Goal: Transaction & Acquisition: Purchase product/service

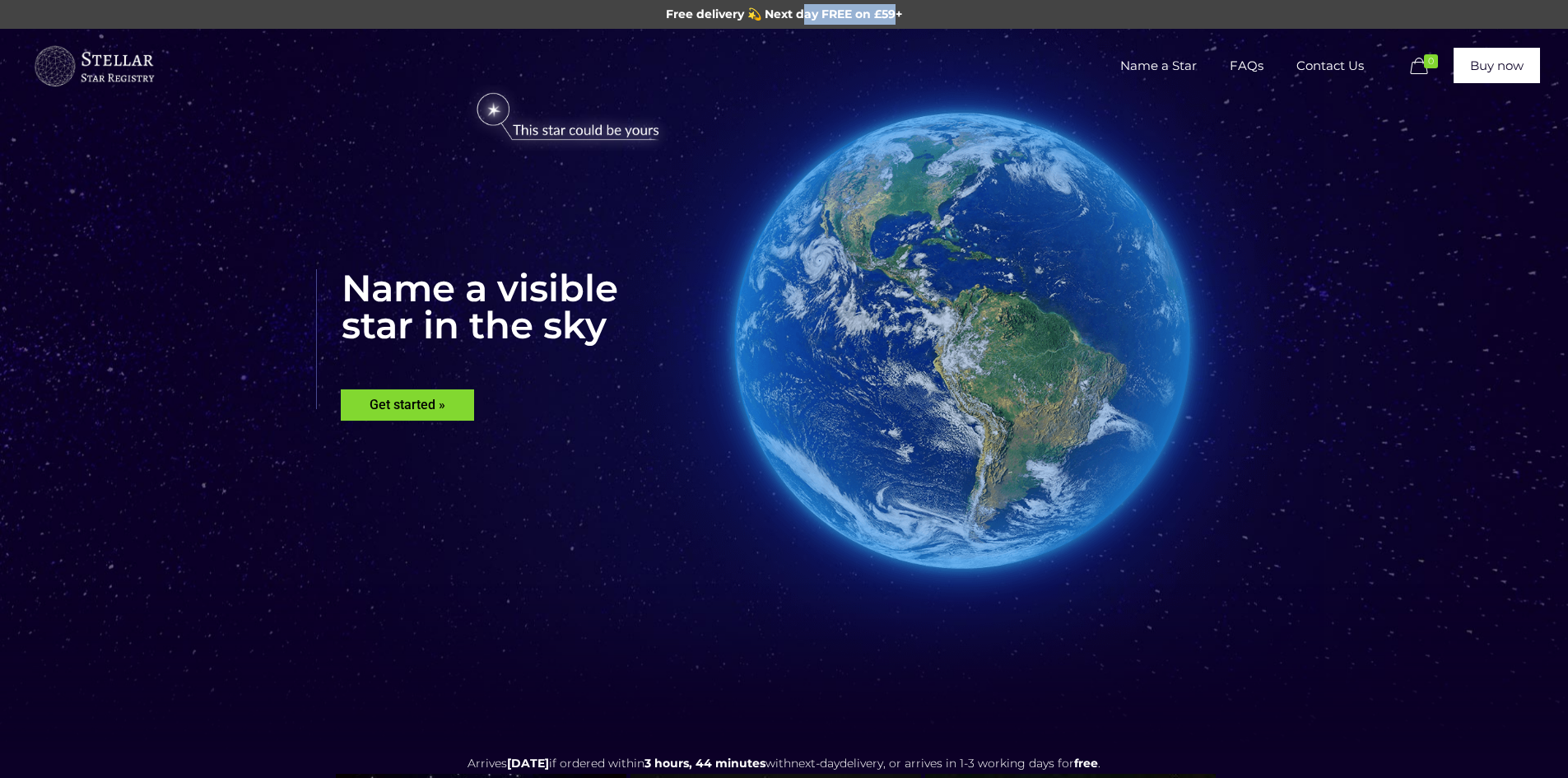
drag, startPoint x: 802, startPoint y: 12, endPoint x: 897, endPoint y: 16, distance: 95.1
click at [897, 16] on span "Free delivery 💫 Next day FREE on £59+" at bounding box center [783, 14] width 236 height 15
click at [1156, 67] on span "Name a Star" at bounding box center [1159, 66] width 109 height 49
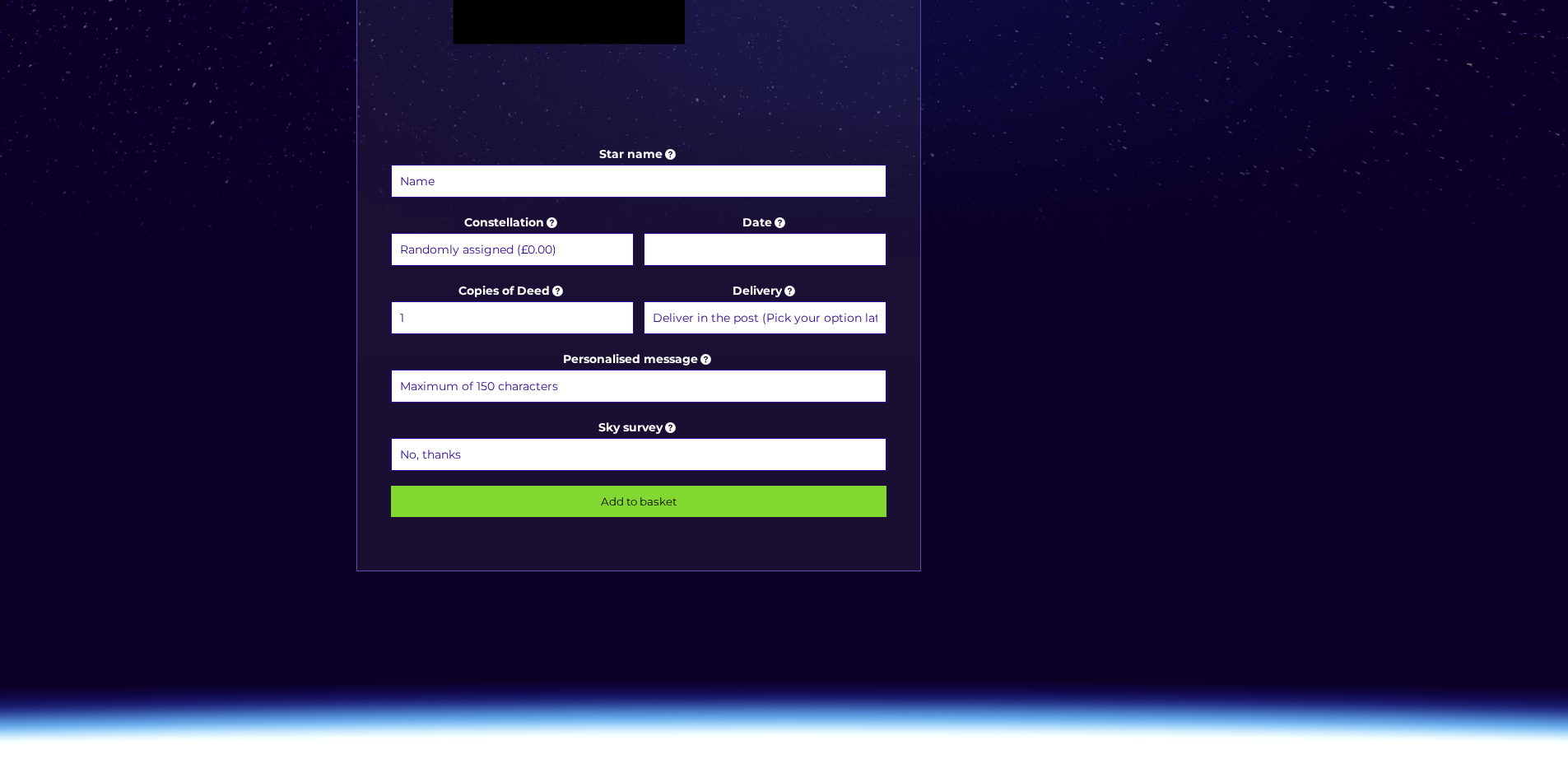
scroll to position [823, 0]
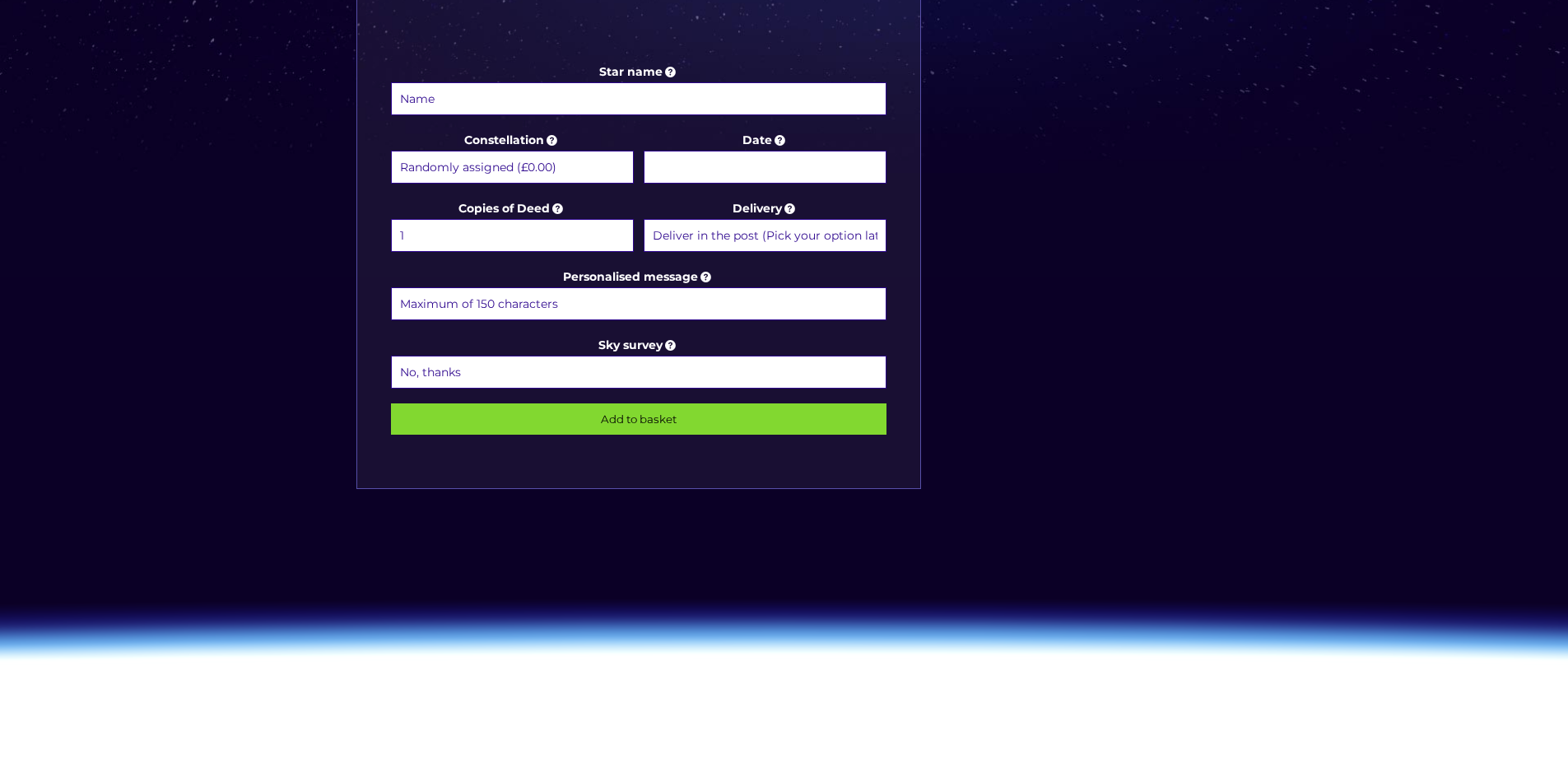
click at [575, 98] on input "Star name" at bounding box center [639, 98] width 497 height 33
click at [566, 160] on select "Randomly assigned (£0.00) Aquarius - [DATE] - [DATE] (+£9.99) Aries - [DATE] - …" at bounding box center [512, 167] width 243 height 33
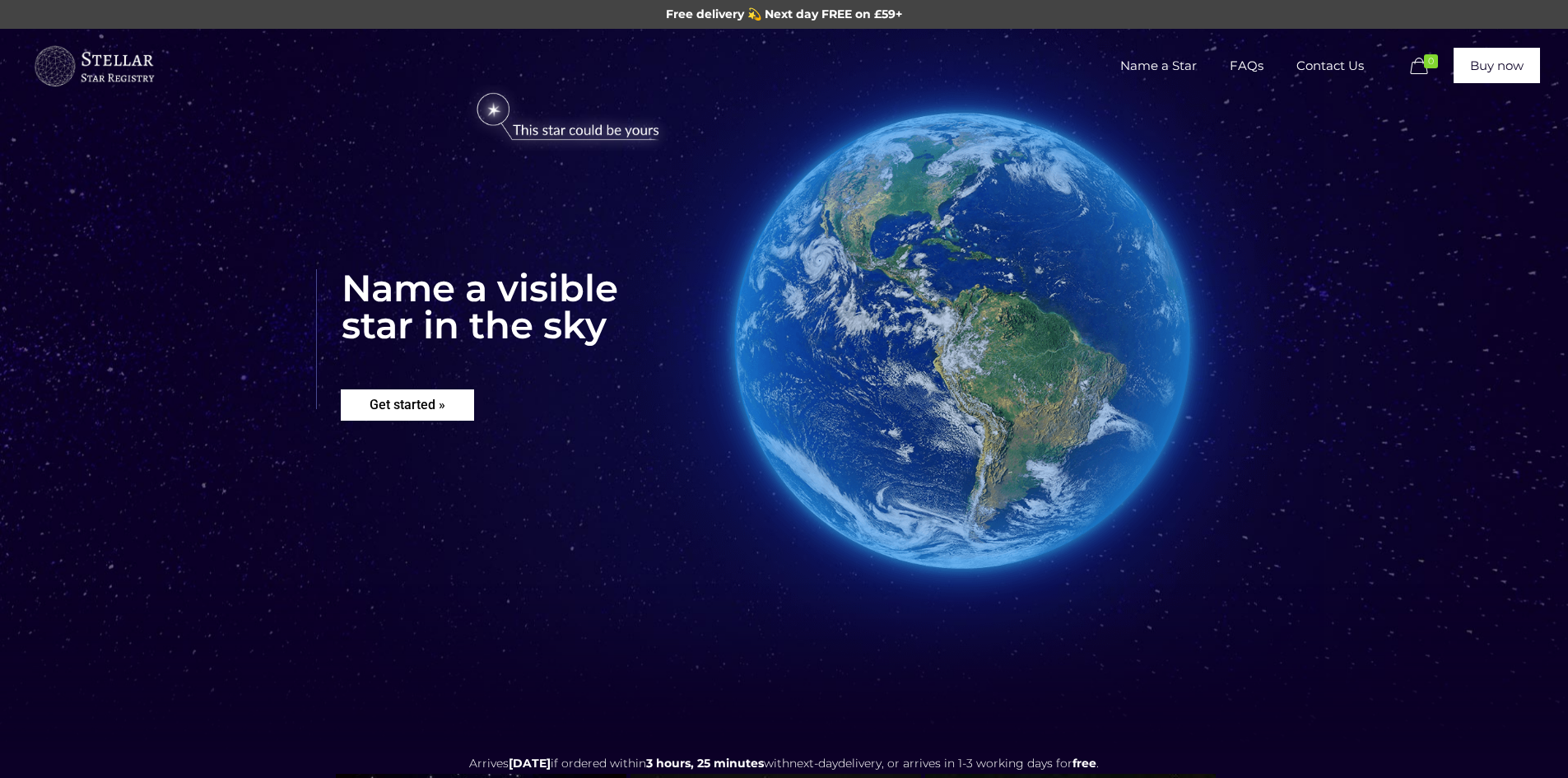
click at [409, 406] on rs-layer "Get started »" at bounding box center [407, 404] width 133 height 32
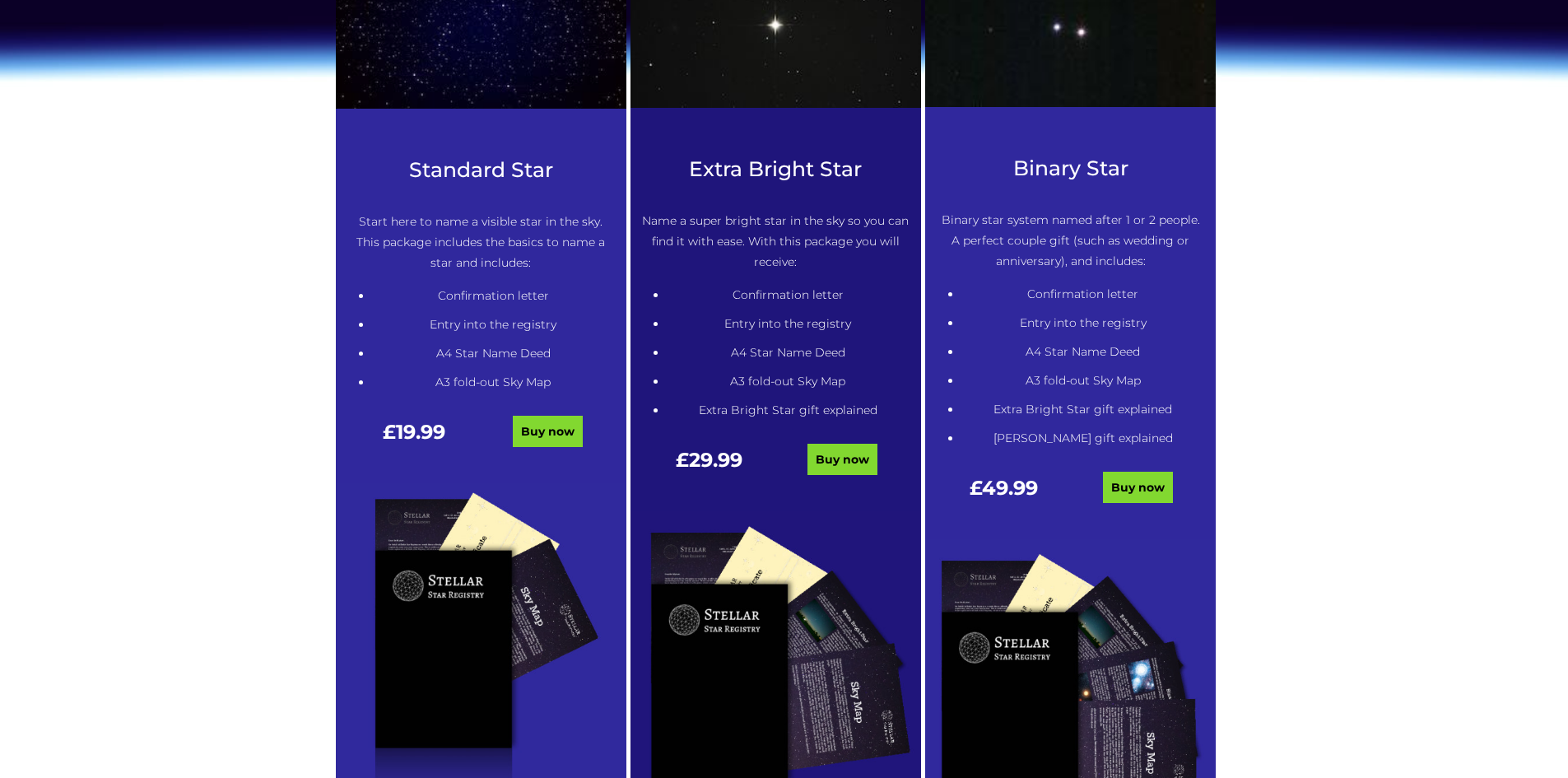
scroll to position [835, 0]
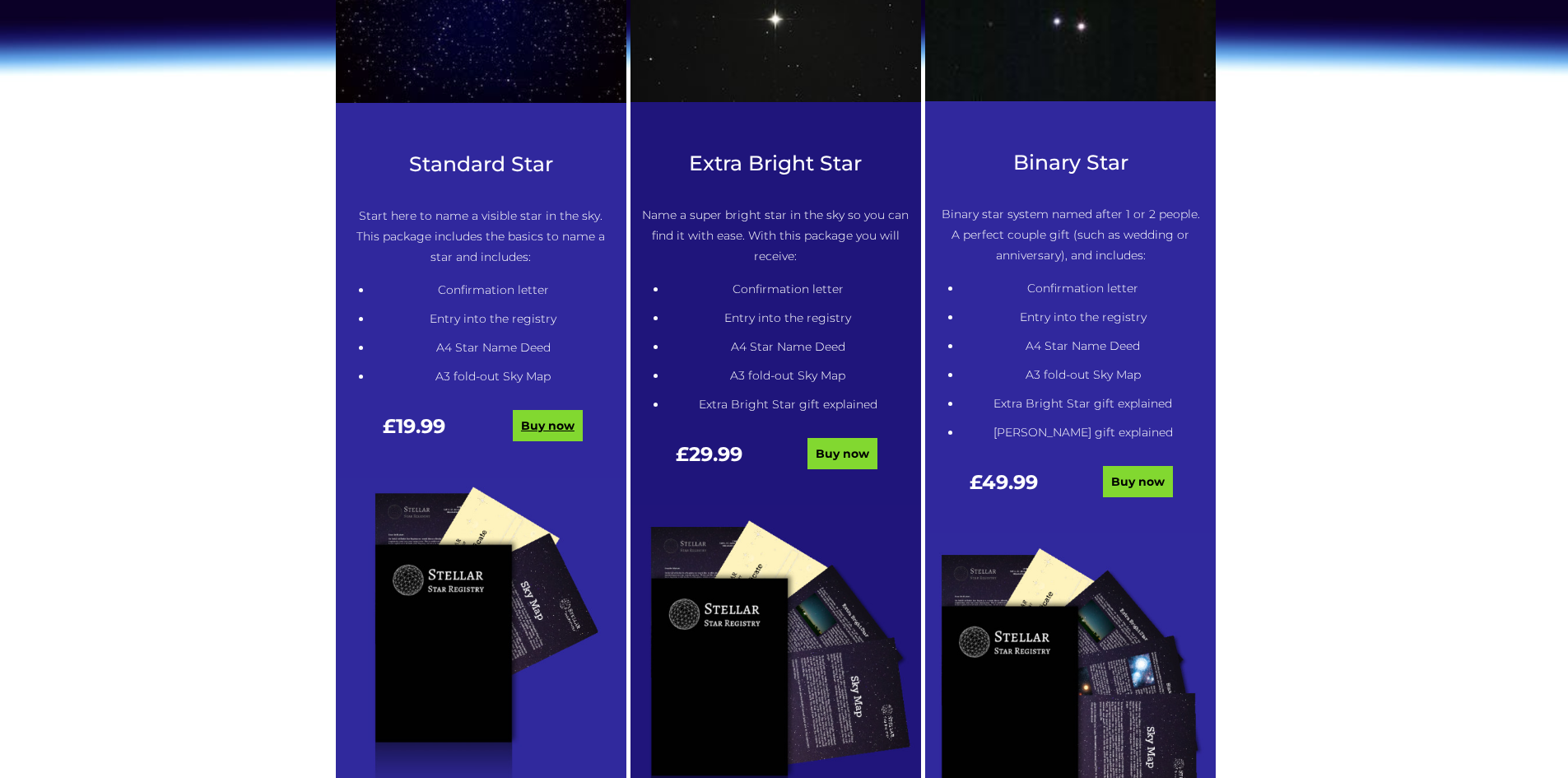
click at [557, 418] on link "Buy now" at bounding box center [548, 425] width 70 height 32
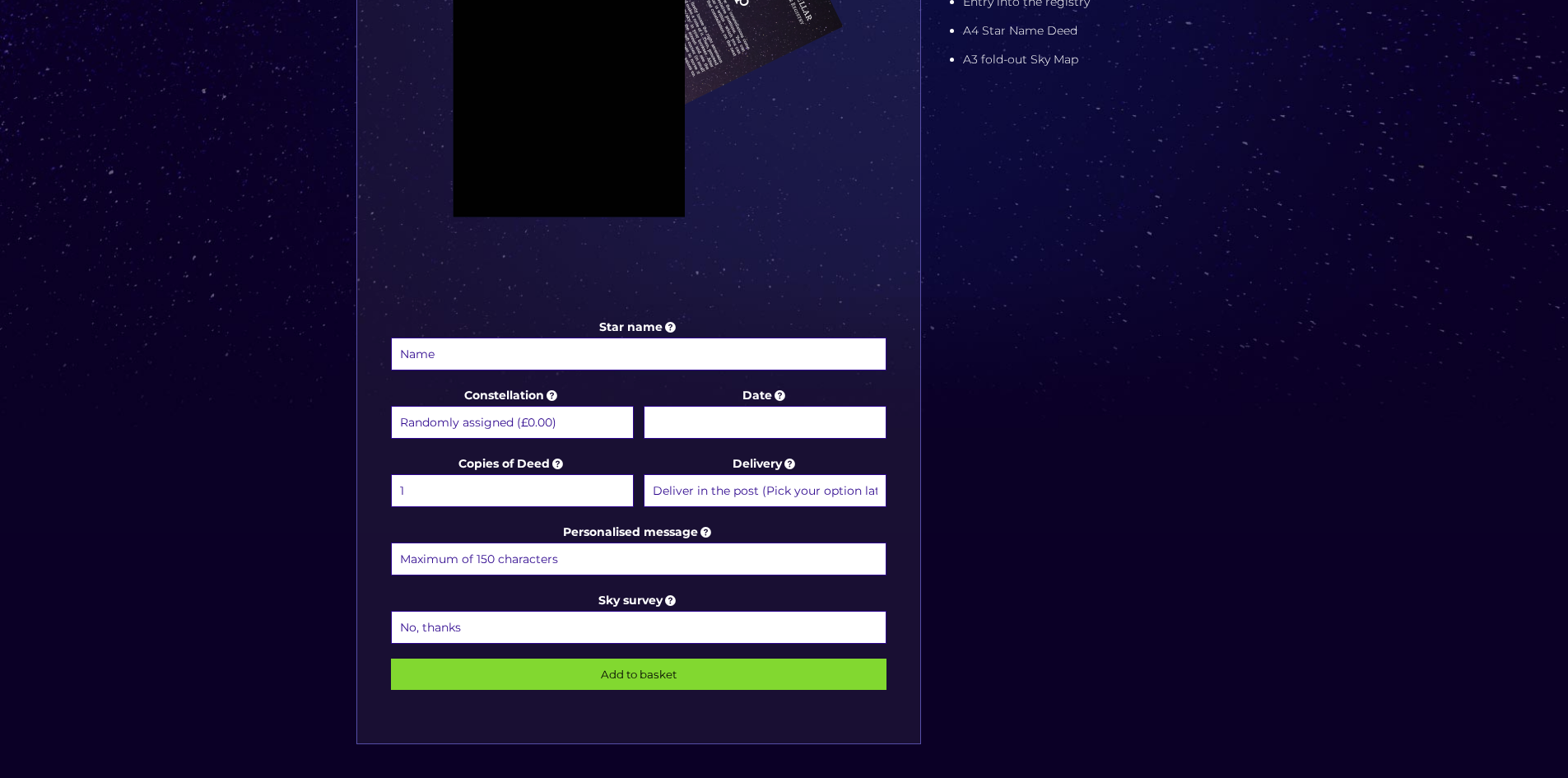
scroll to position [576, 0]
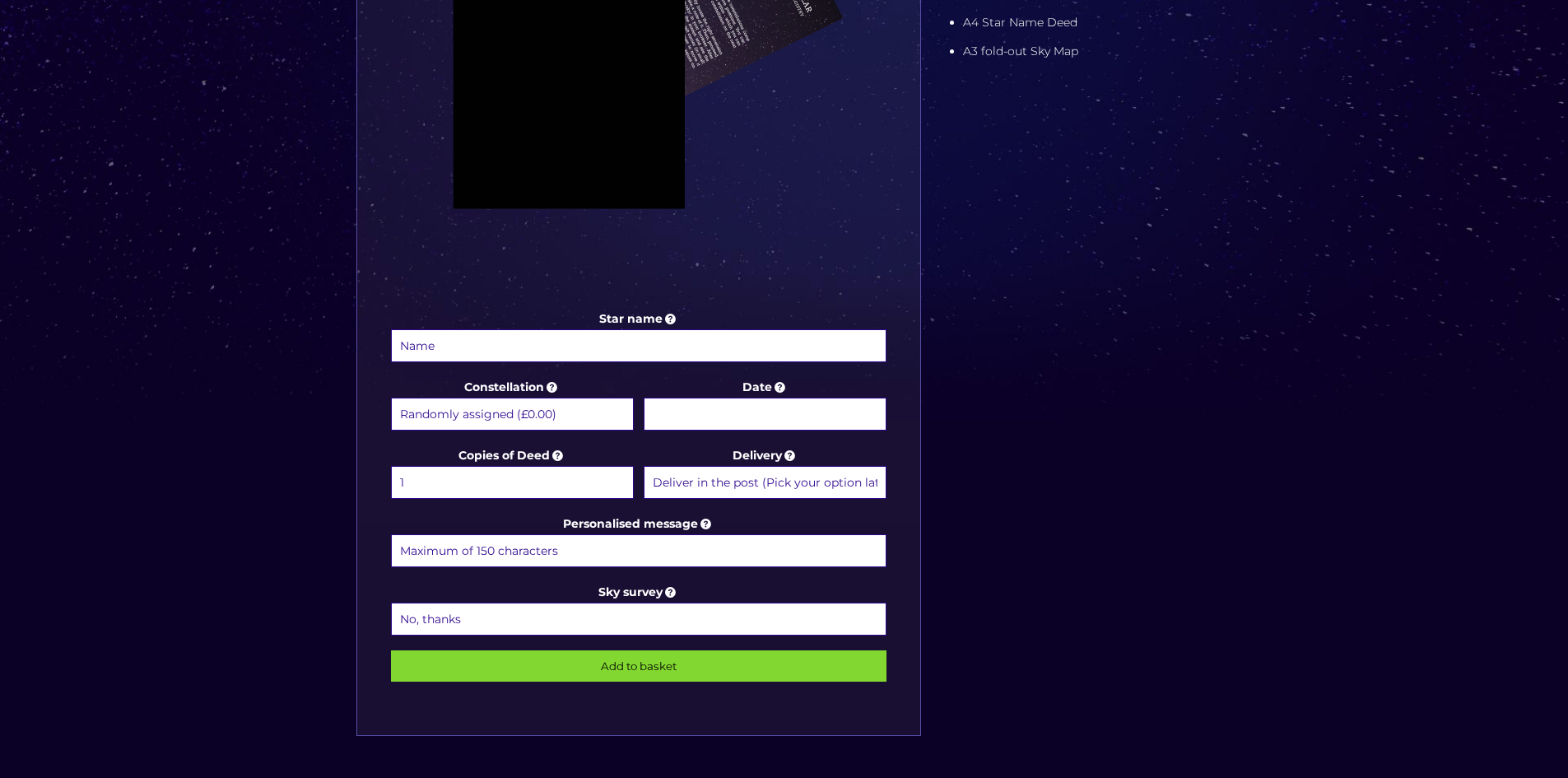
click at [543, 412] on select "Randomly assigned (£0.00) Aquarius - 20 Jan - 18 Feb (+£9.99) Aries - 21 Mar - …" at bounding box center [512, 414] width 243 height 33
select select "Leo Minor (+£9.99)"
click at [391, 398] on select "Randomly assigned (£0.00) Aquarius - 20 Jan - 18 Feb (+£9.99) Aries - 21 Mar - …" at bounding box center [512, 414] width 243 height 33
click at [791, 413] on input "Date" at bounding box center [764, 414] width 243 height 33
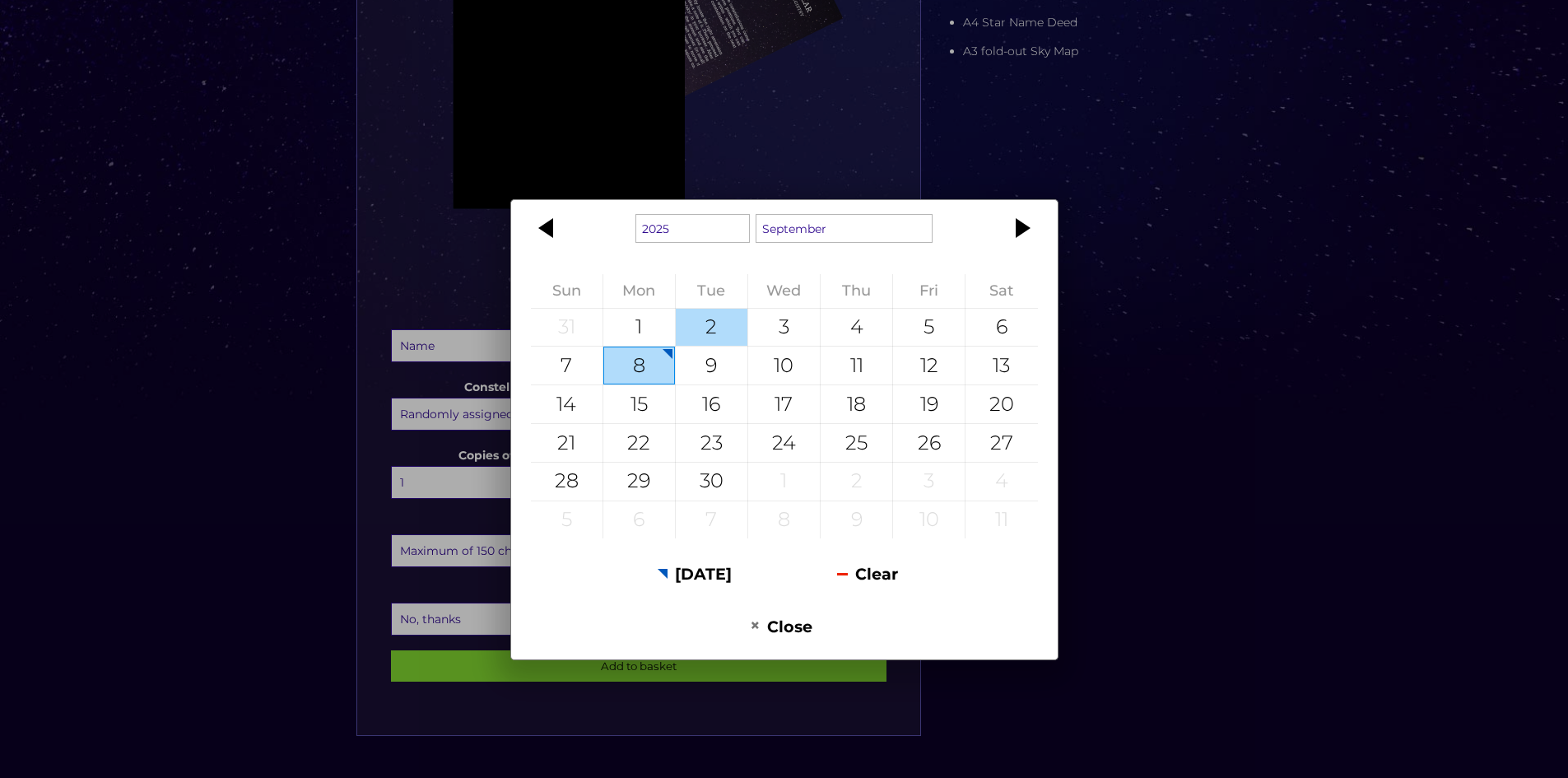
click at [698, 341] on div "2" at bounding box center [711, 328] width 72 height 38
type input "2 September 2025"
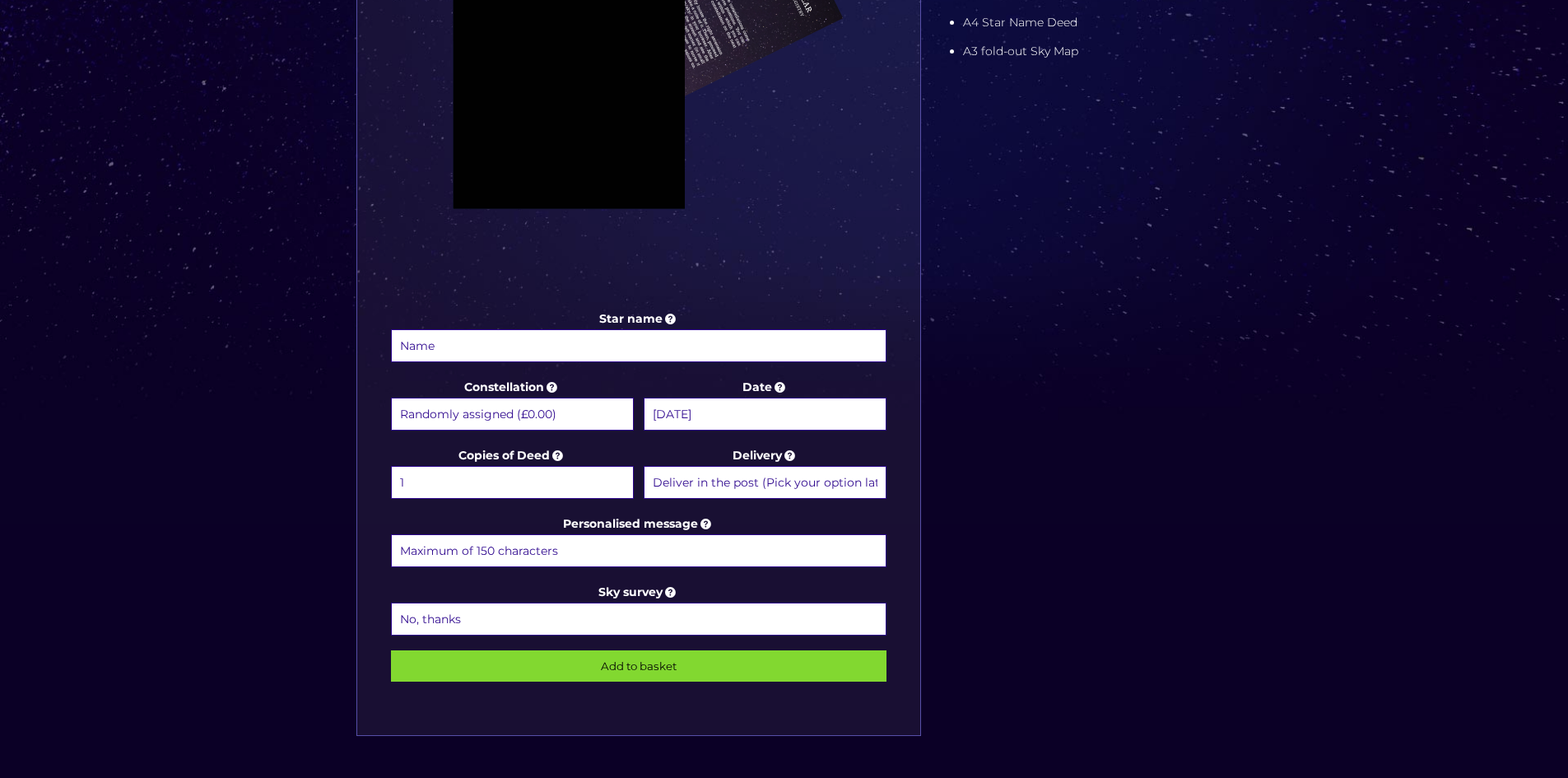
click at [764, 402] on input "2 September 2025" at bounding box center [764, 414] width 243 height 33
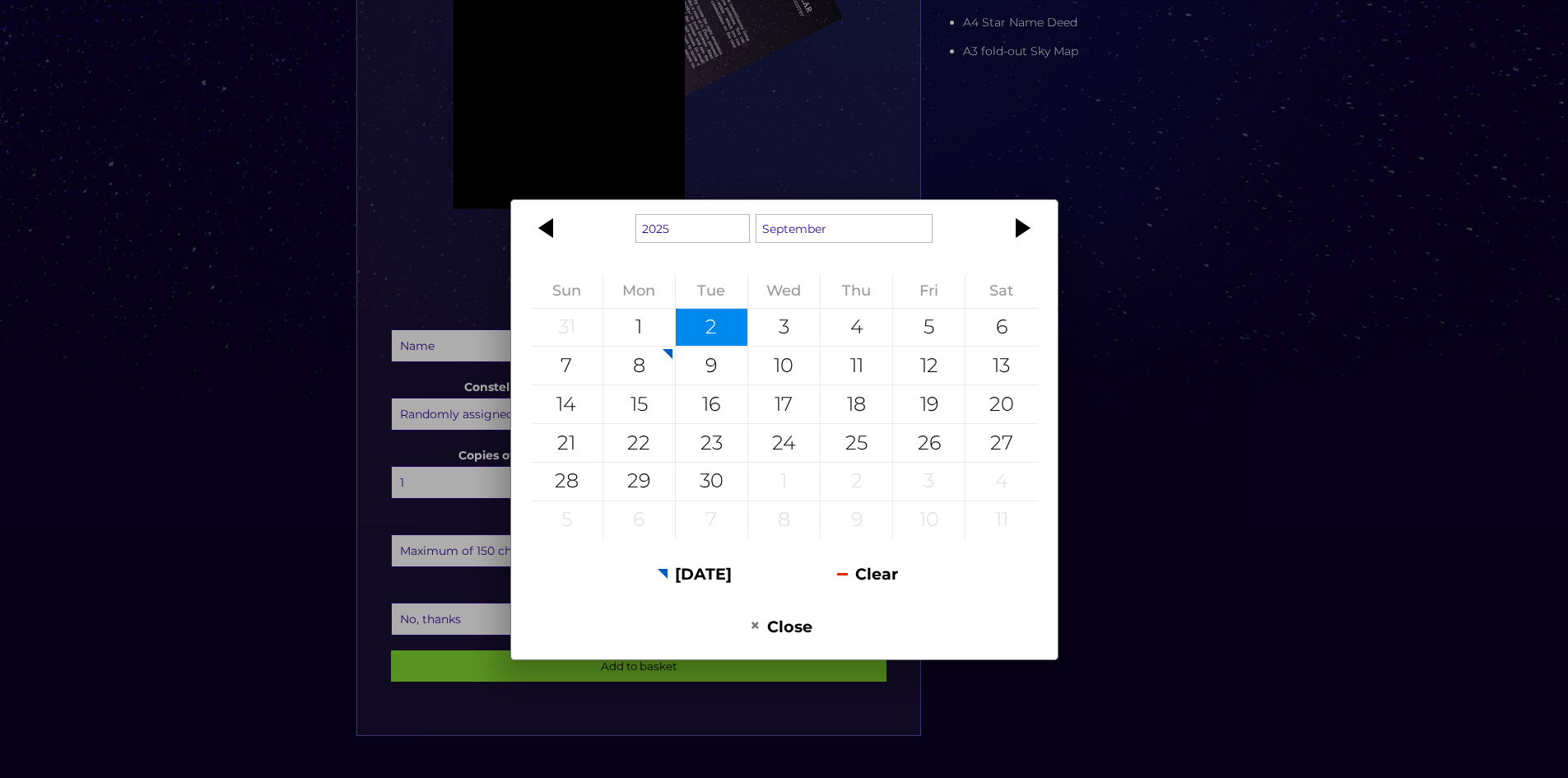
click at [373, 214] on div "1925 1926 1927 1928 1929 1930 1931 1932 1933 1934 1935 1936 1937 1938 1939 1940…" at bounding box center [784, 389] width 1568 height 778
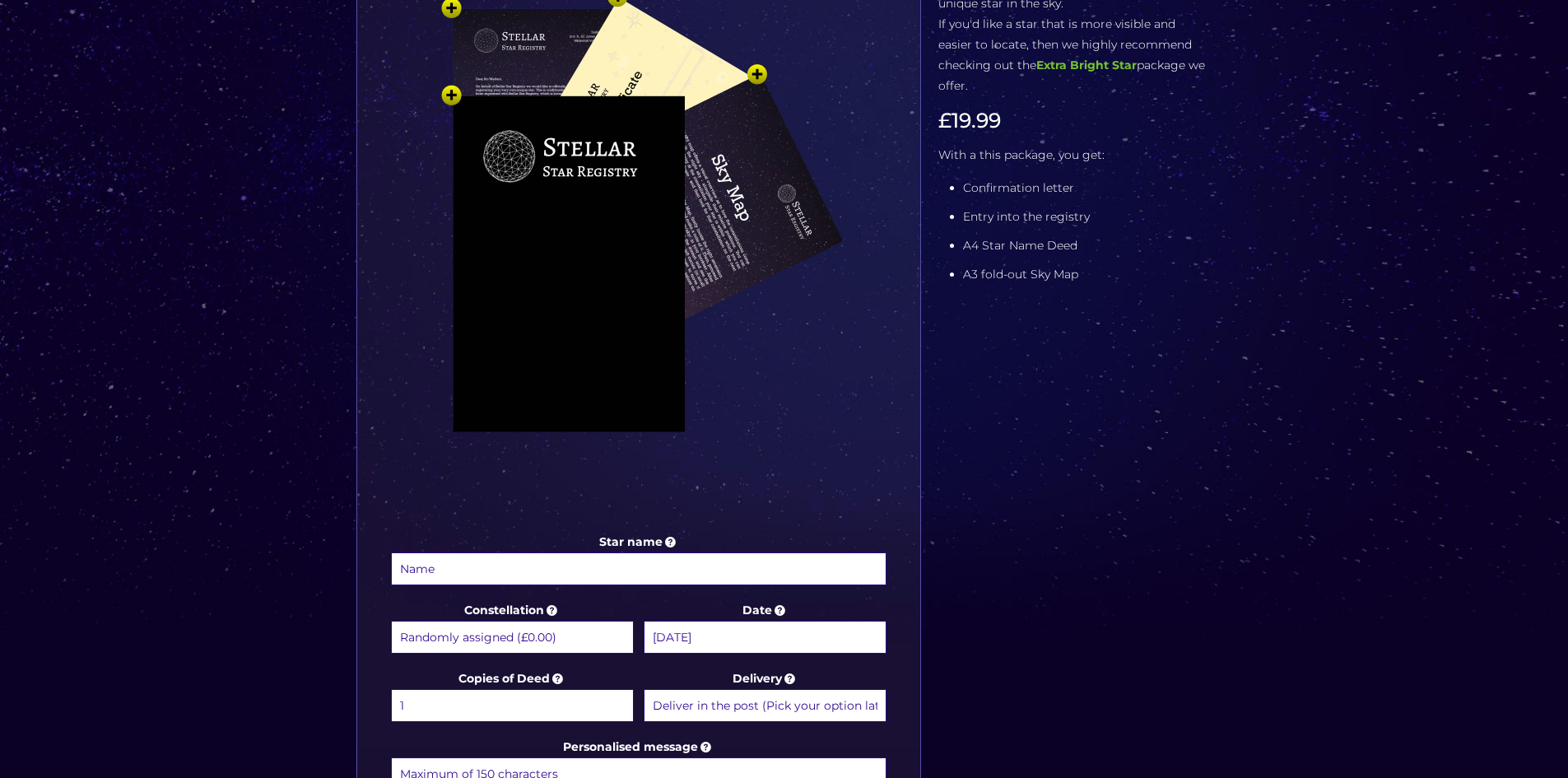
scroll to position [82, 0]
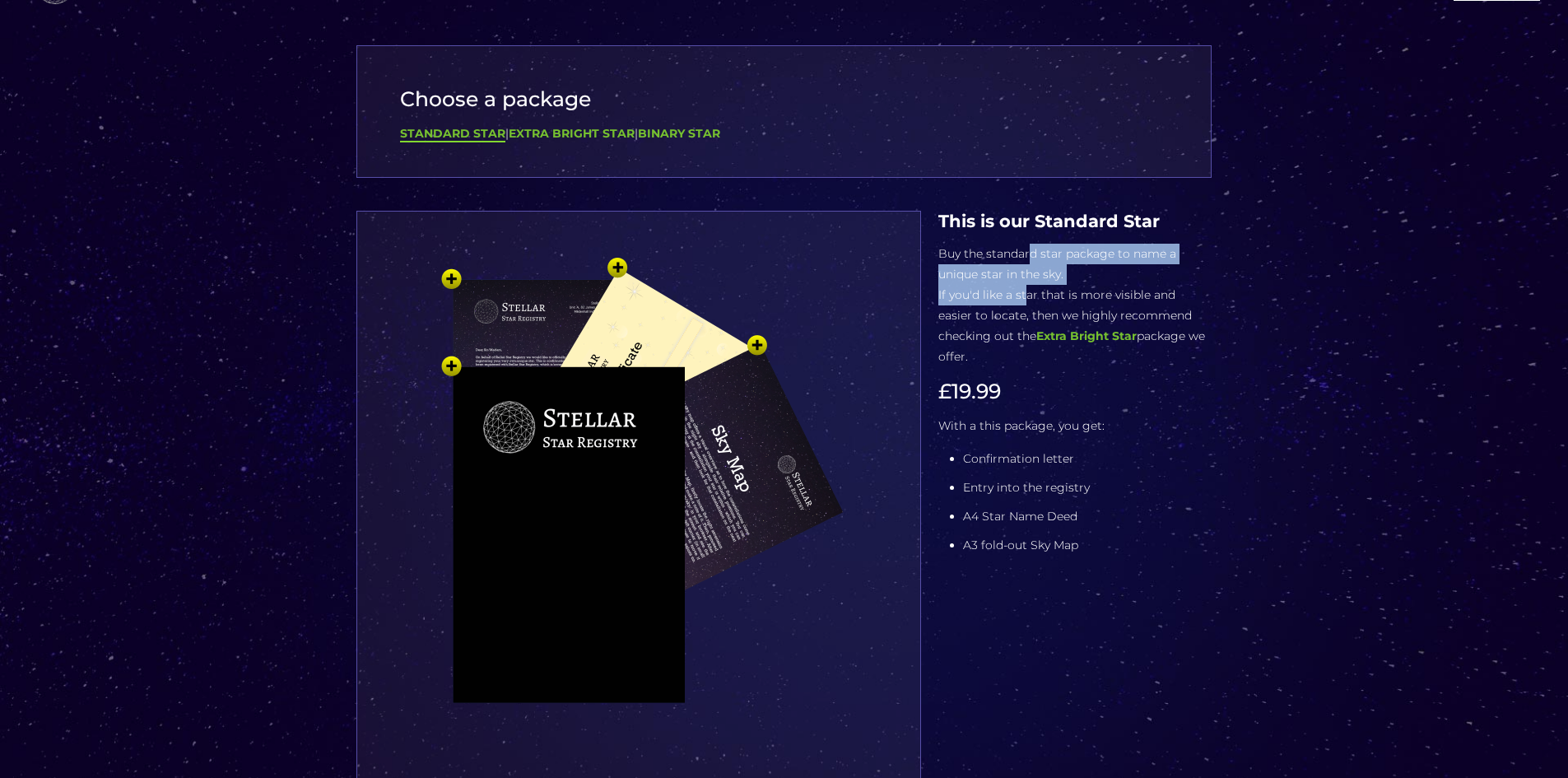
drag, startPoint x: 1028, startPoint y: 253, endPoint x: 1023, endPoint y: 291, distance: 38.3
click at [1023, 291] on p "Buy the standard star package to name a unique star in the sky. If you'd like a…" at bounding box center [1075, 305] width 273 height 124
drag, startPoint x: 1027, startPoint y: 296, endPoint x: 1013, endPoint y: 271, distance: 28.7
click at [1013, 271] on p "Buy the standard star package to name a unique star in the sky. If you'd like a…" at bounding box center [1075, 305] width 273 height 124
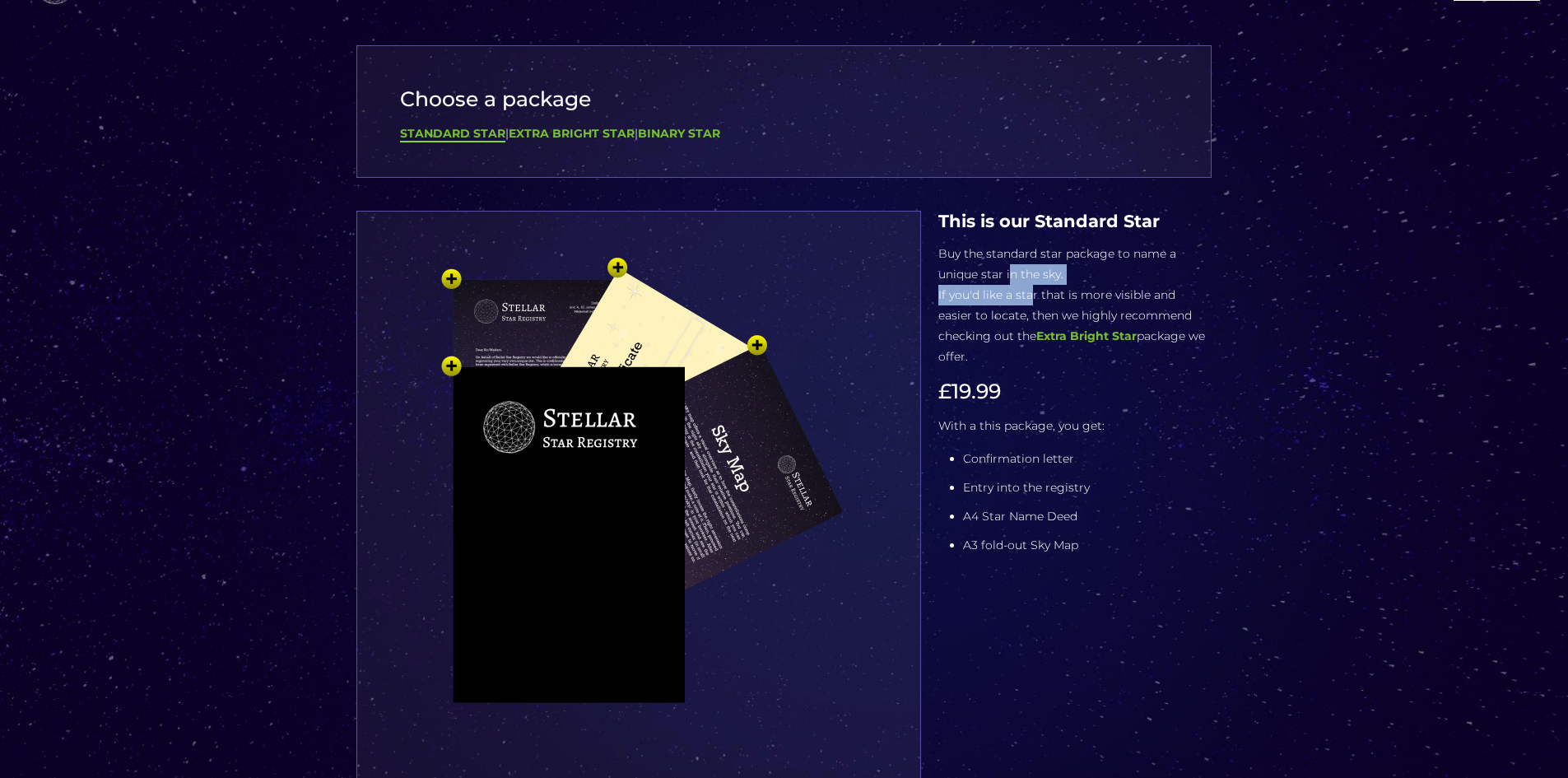
click at [1013, 271] on p "Buy the standard star package to name a unique star in the sky. If you'd like a…" at bounding box center [1075, 305] width 273 height 124
drag, startPoint x: 1023, startPoint y: 276, endPoint x: 1154, endPoint y: 295, distance: 132.4
click at [1154, 295] on p "Buy the standard star package to name a unique star in the sky. If you'd like a…" at bounding box center [1075, 305] width 273 height 124
drag, startPoint x: 1185, startPoint y: 298, endPoint x: 1009, endPoint y: 265, distance: 179.1
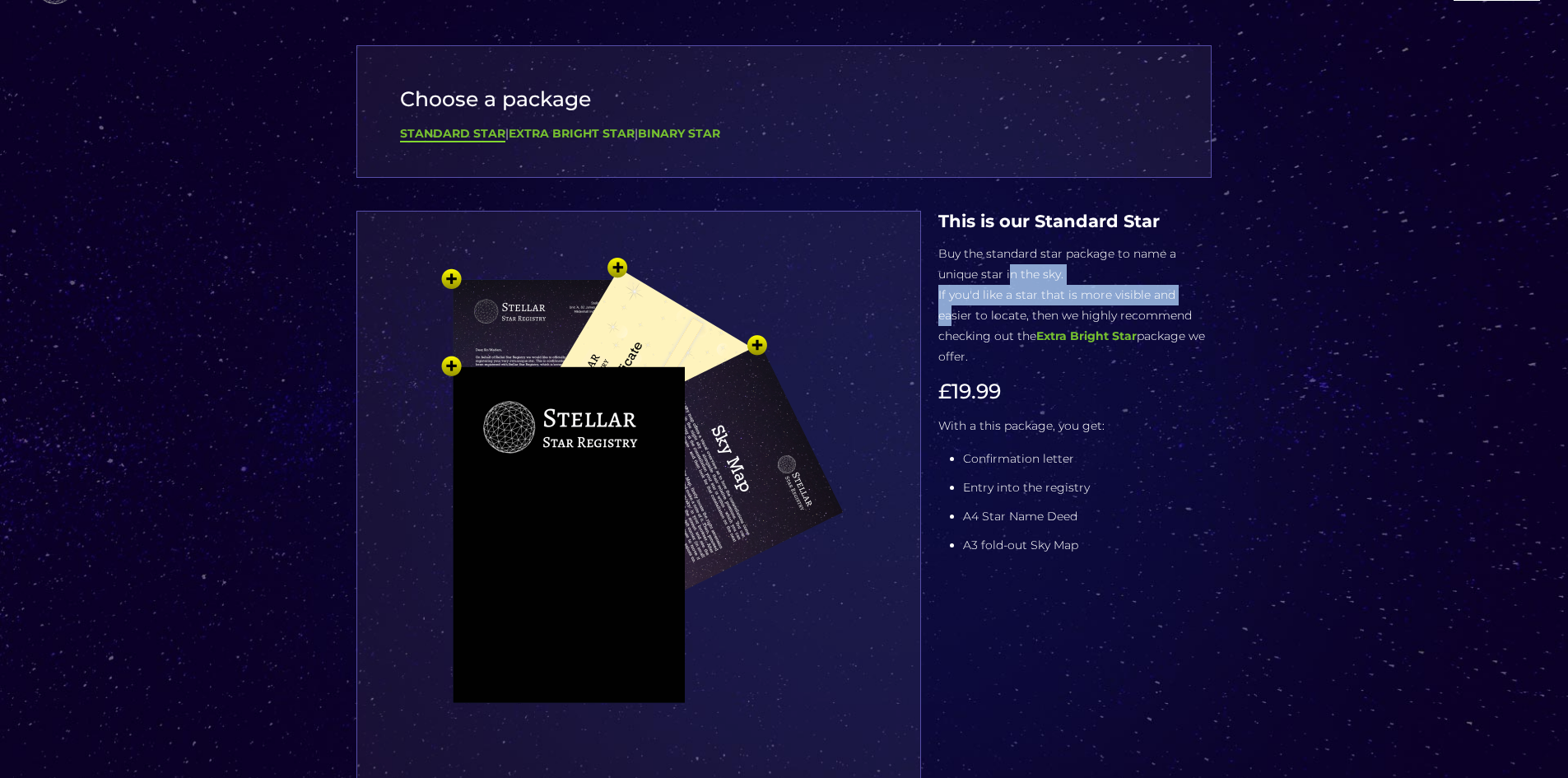
click at [1009, 265] on p "Buy the standard star package to name a unique star in the sky. If you'd like a…" at bounding box center [1075, 305] width 273 height 124
drag, startPoint x: 1009, startPoint y: 265, endPoint x: 974, endPoint y: 293, distance: 44.8
click at [974, 293] on p "Buy the standard star package to name a unique star in the sky. If you'd like a…" at bounding box center [1075, 305] width 273 height 124
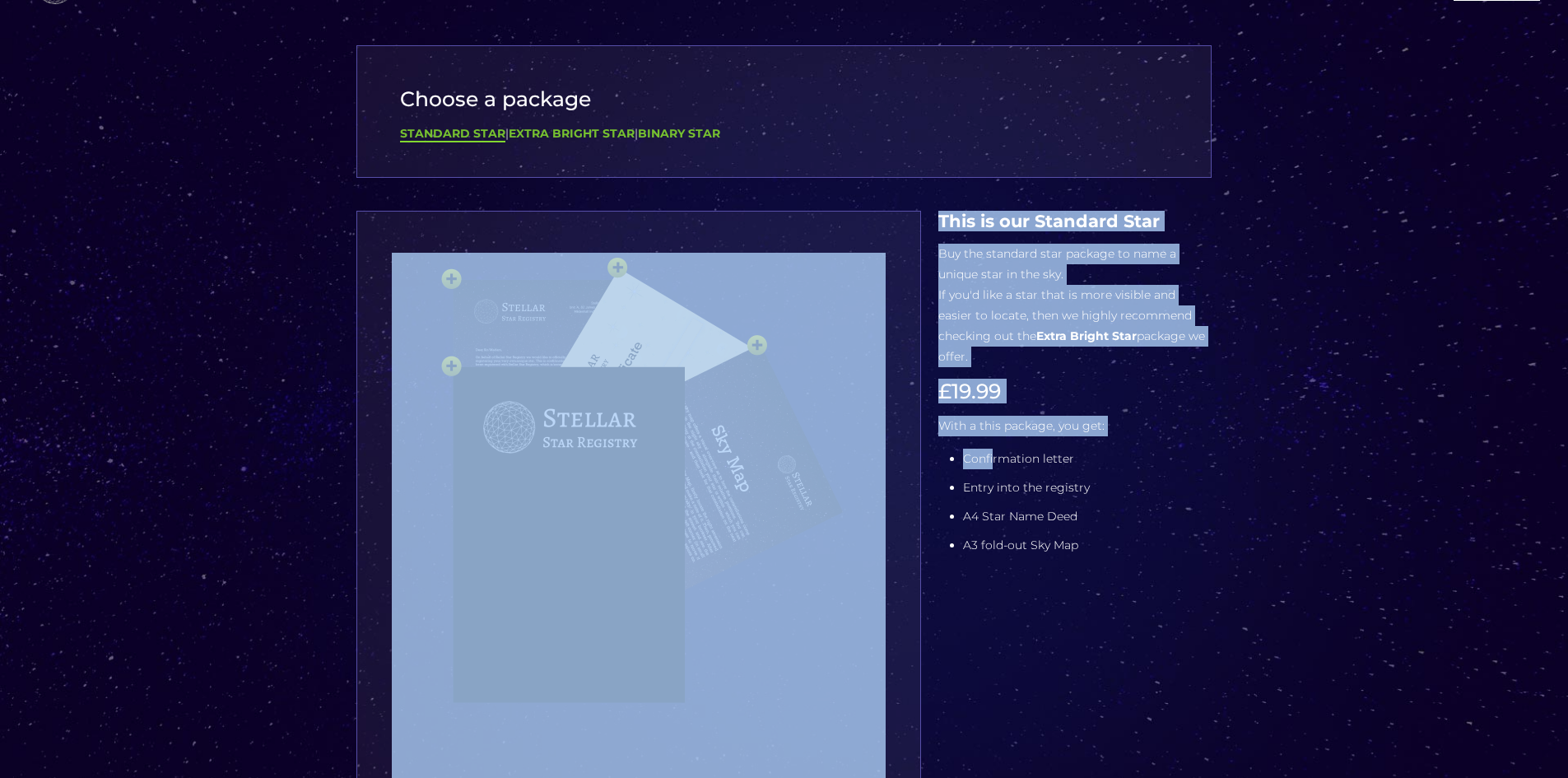
drag, startPoint x: 993, startPoint y: 457, endPoint x: 1002, endPoint y: 560, distance: 103.4
click at [1002, 560] on div "Star name Star name two (Optional) Constellation Randomly assigned (£0.00) Aqua…" at bounding box center [784, 736] width 873 height 1052
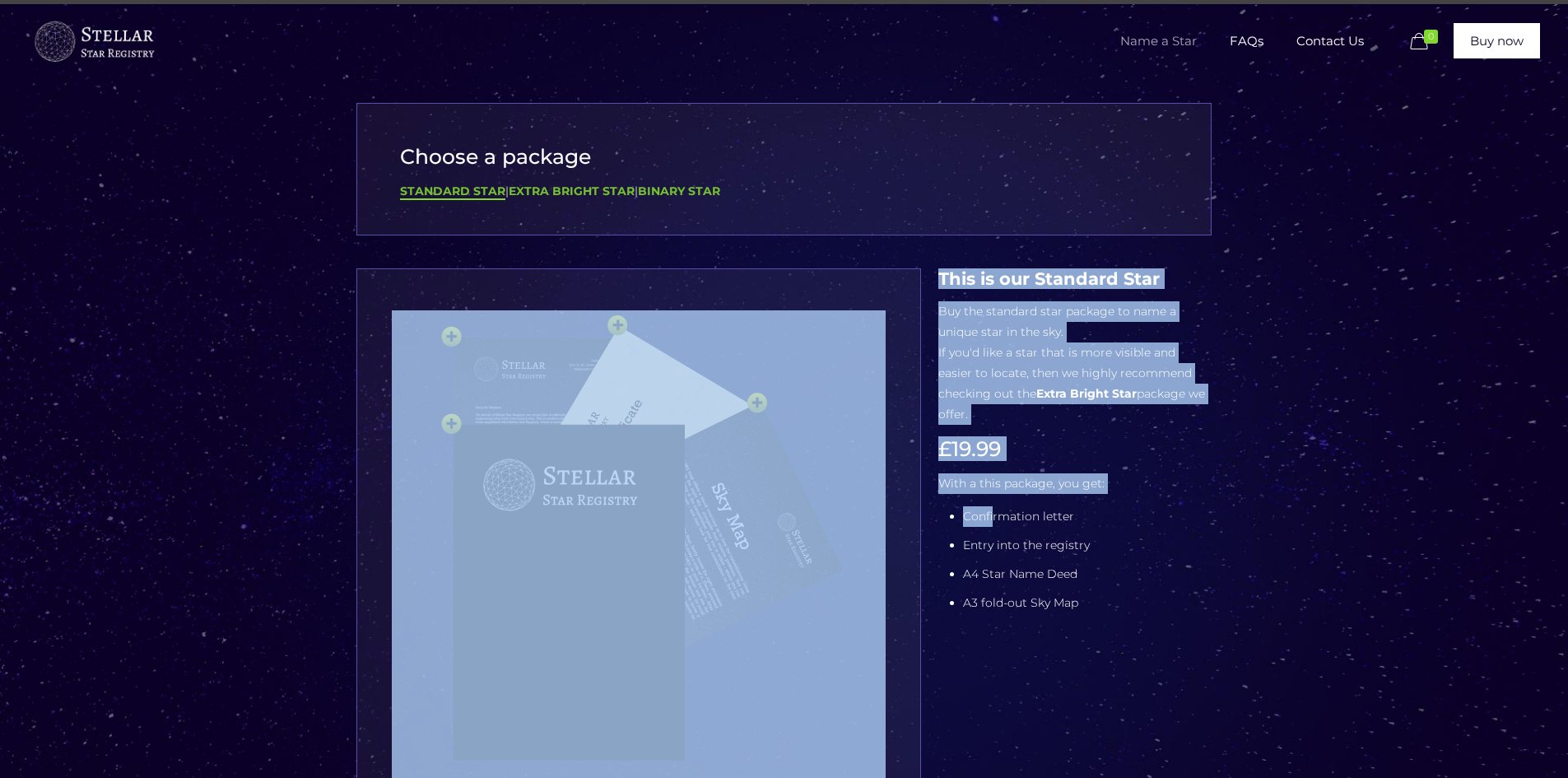
scroll to position [0, 0]
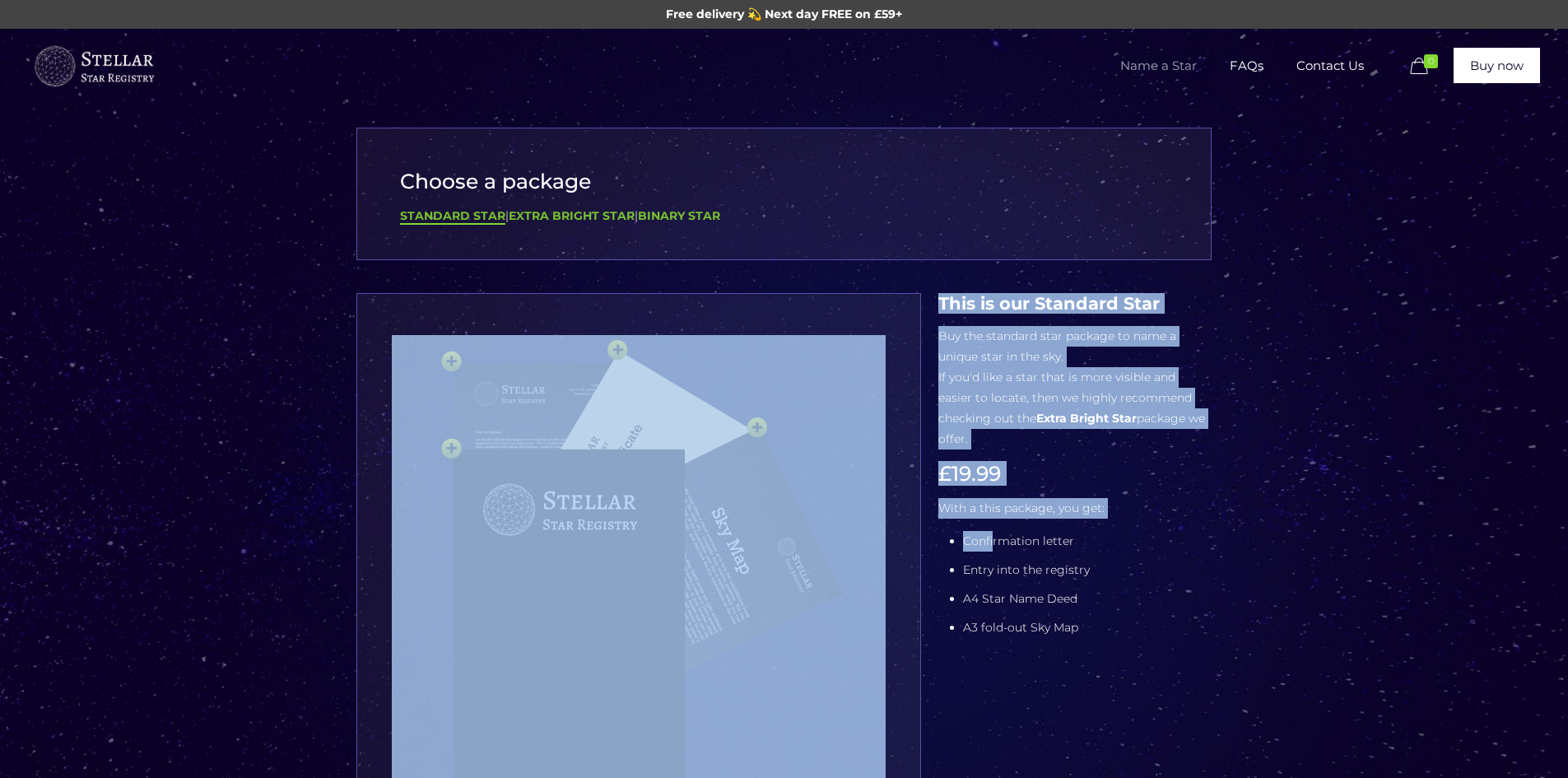
click at [1186, 58] on span "Name a Star" at bounding box center [1159, 66] width 109 height 49
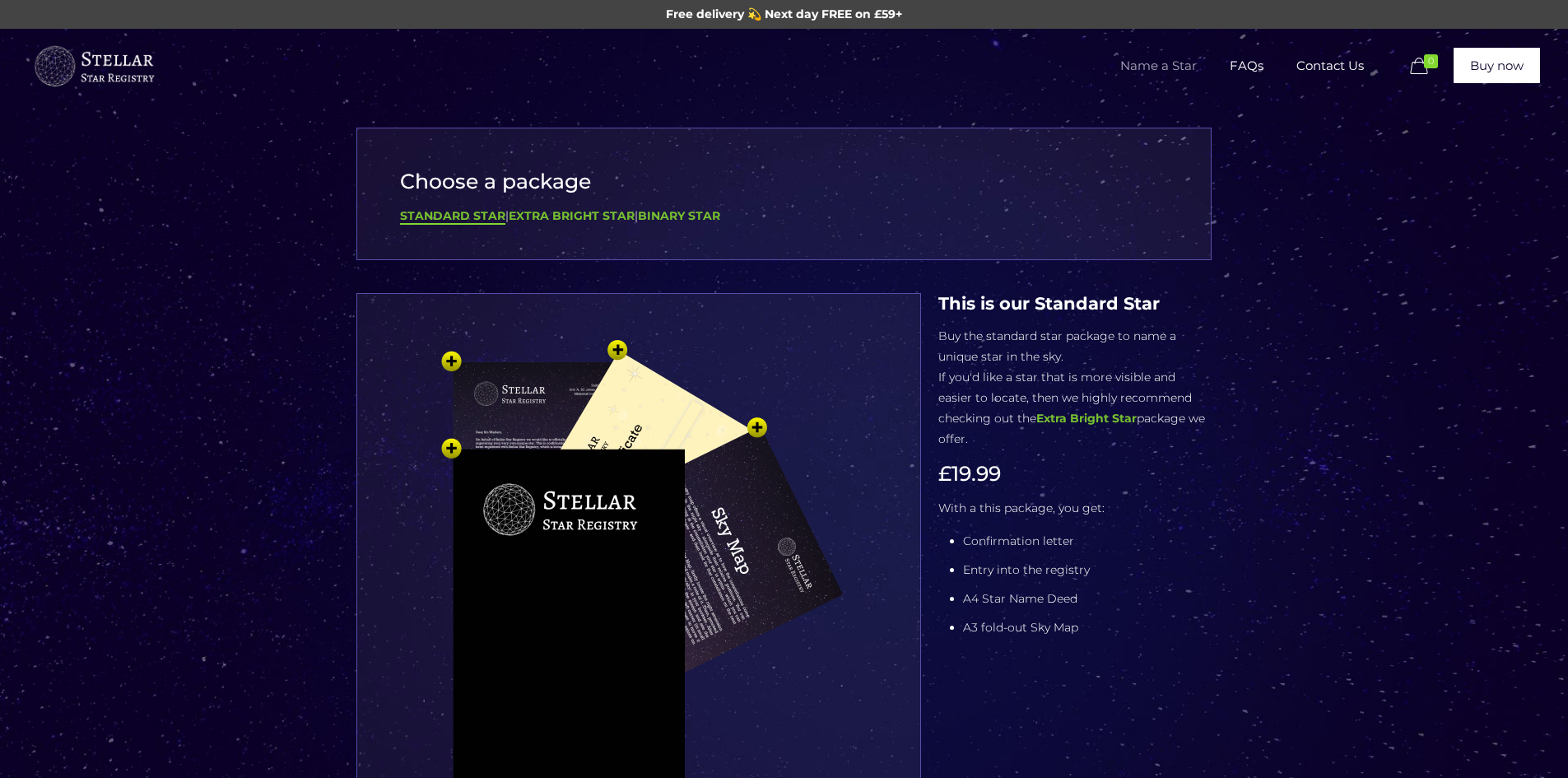
click at [58, 58] on img at bounding box center [94, 67] width 124 height 49
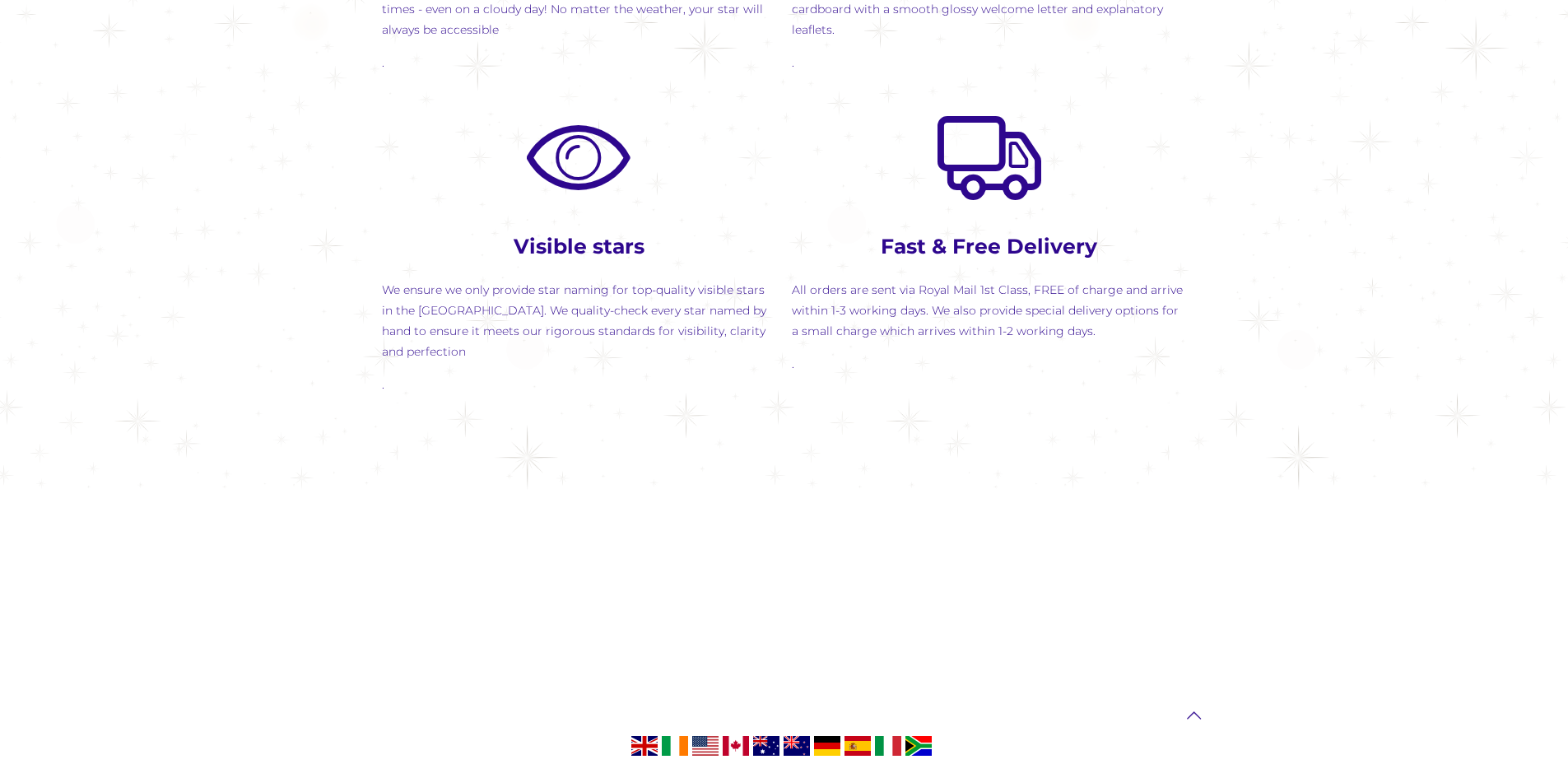
scroll to position [2139, 0]
